Goal: Navigation & Orientation: Find specific page/section

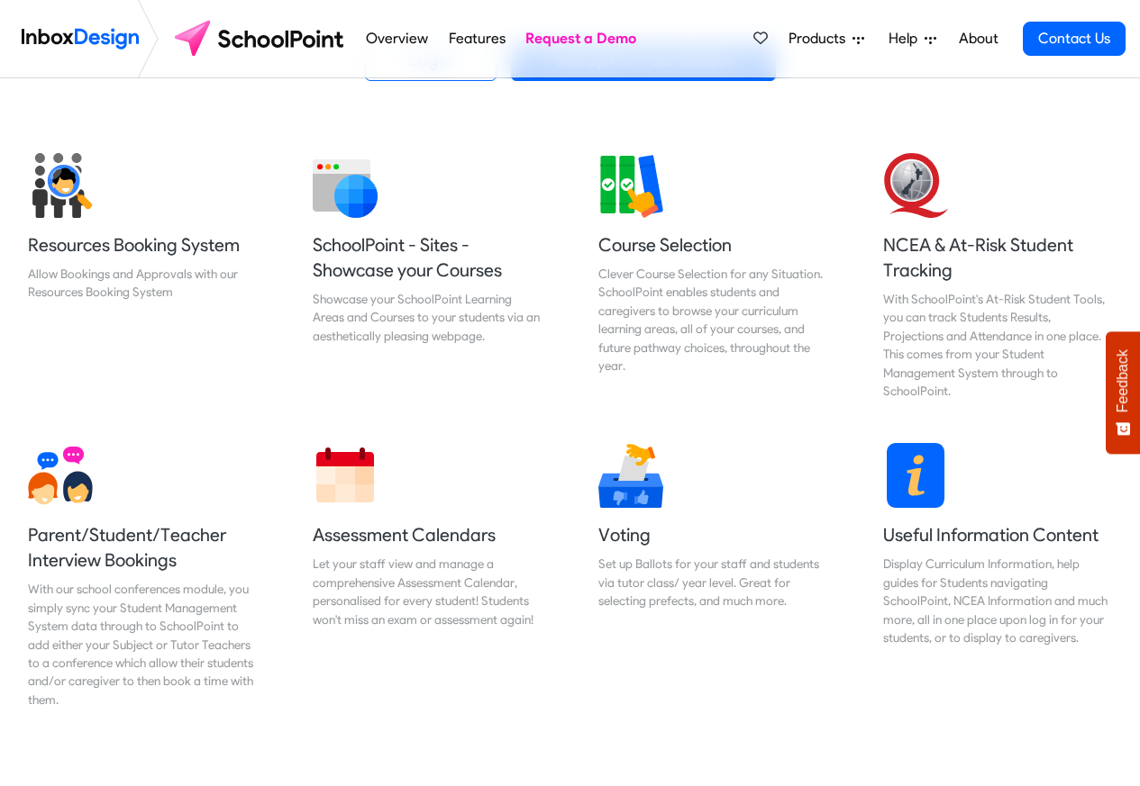
scroll to position [649, 0]
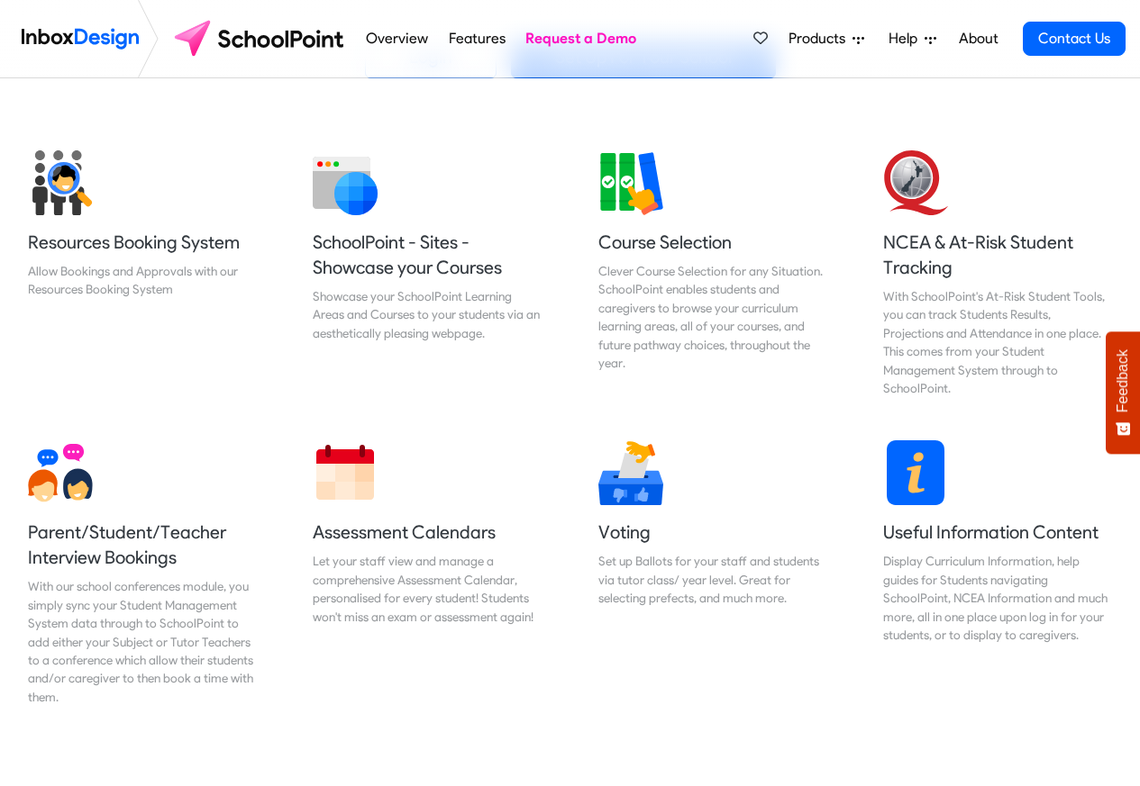
click at [817, 39] on span "Products" at bounding box center [820, 39] width 64 height 22
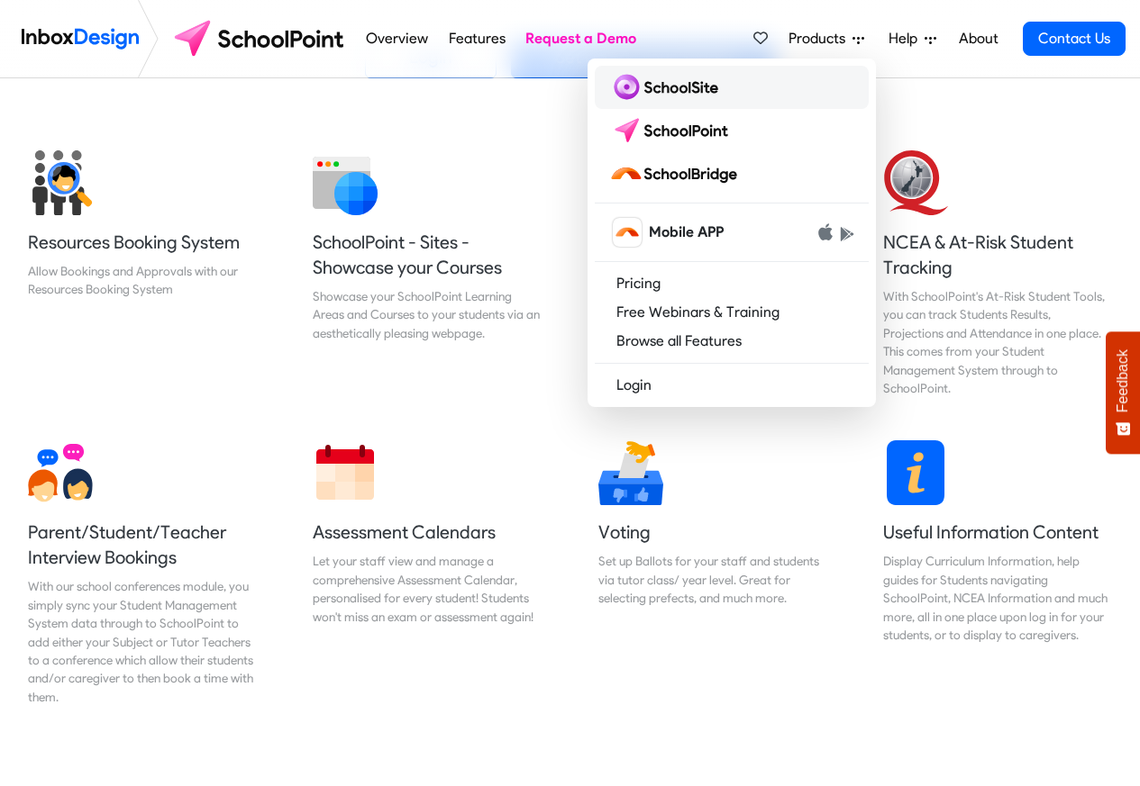
click at [682, 89] on img at bounding box center [667, 87] width 116 height 29
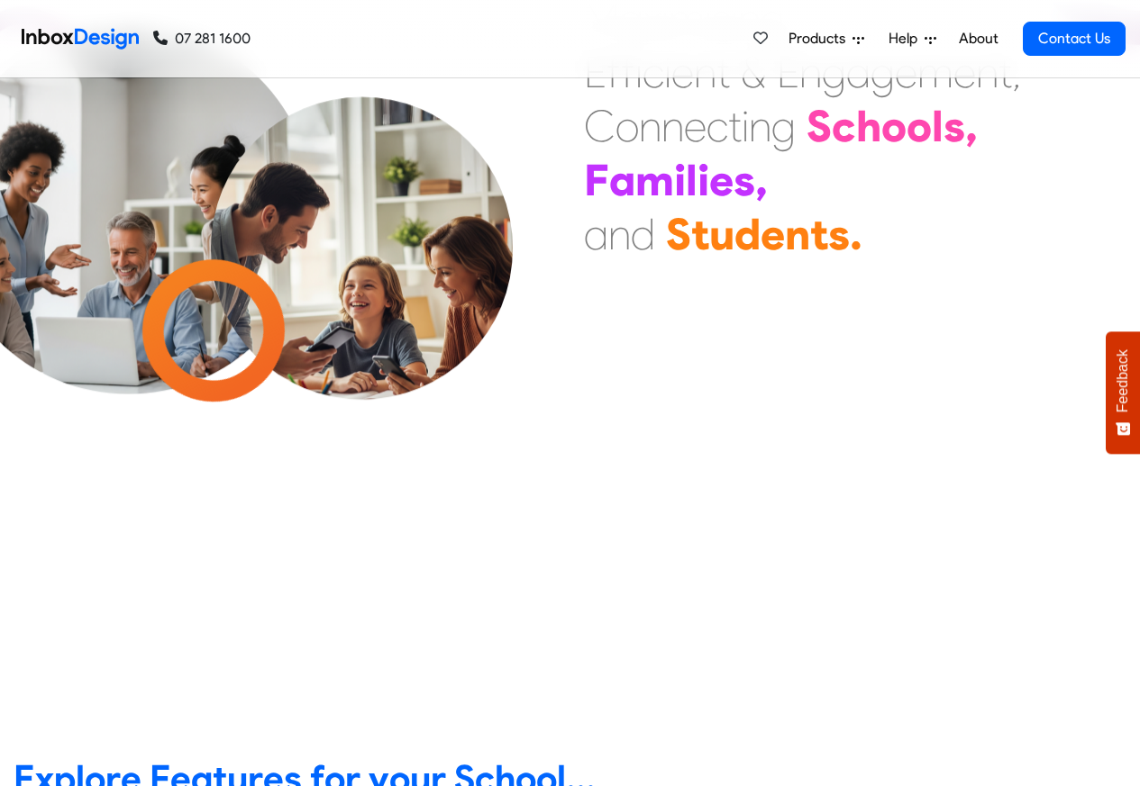
scroll to position [108, 0]
